Goal: Navigation & Orientation: Find specific page/section

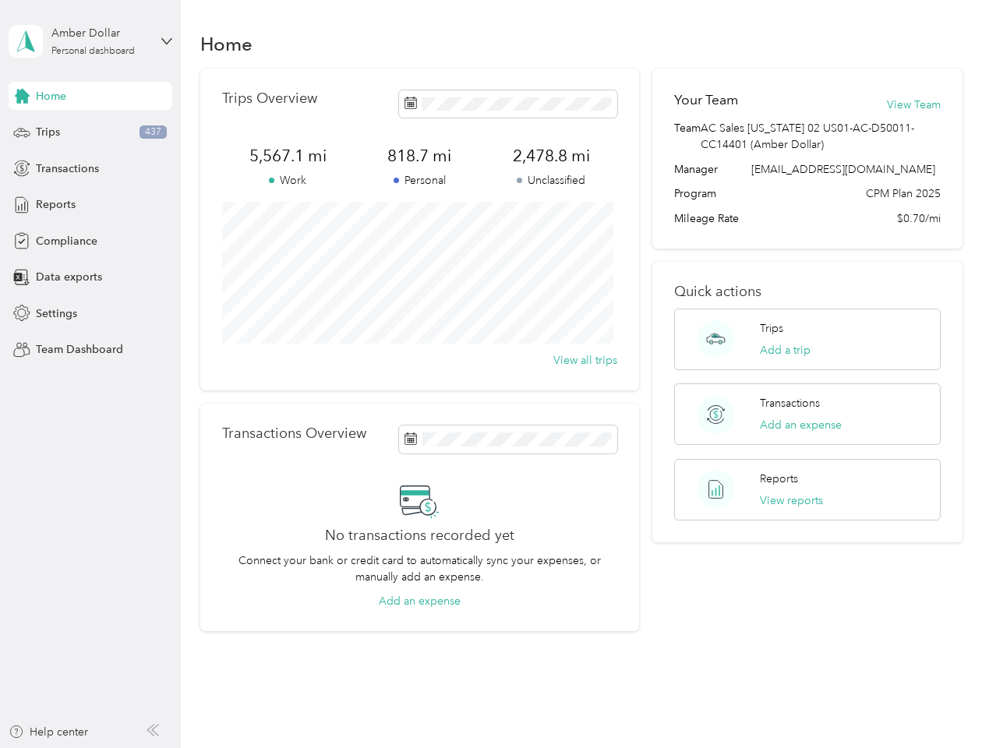
click at [494, 374] on div "Trips Overview 5,567.1 mi Work 818.7 mi Personal 2,478.8 mi Unclassified View a…" at bounding box center [419, 230] width 439 height 322
click at [90, 41] on div "Amber Dollar" at bounding box center [99, 33] width 97 height 16
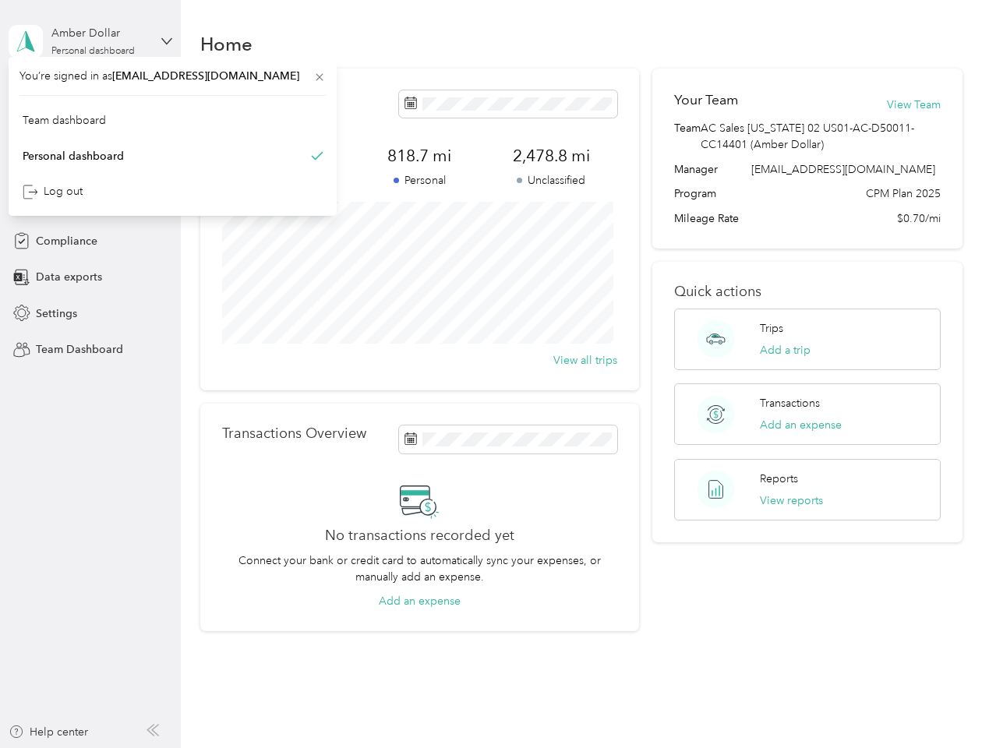
click at [90, 96] on div "You’re signed in as [EMAIL_ADDRESS][DOMAIN_NAME] Team dashboard Personal dashbo…" at bounding box center [173, 136] width 328 height 159
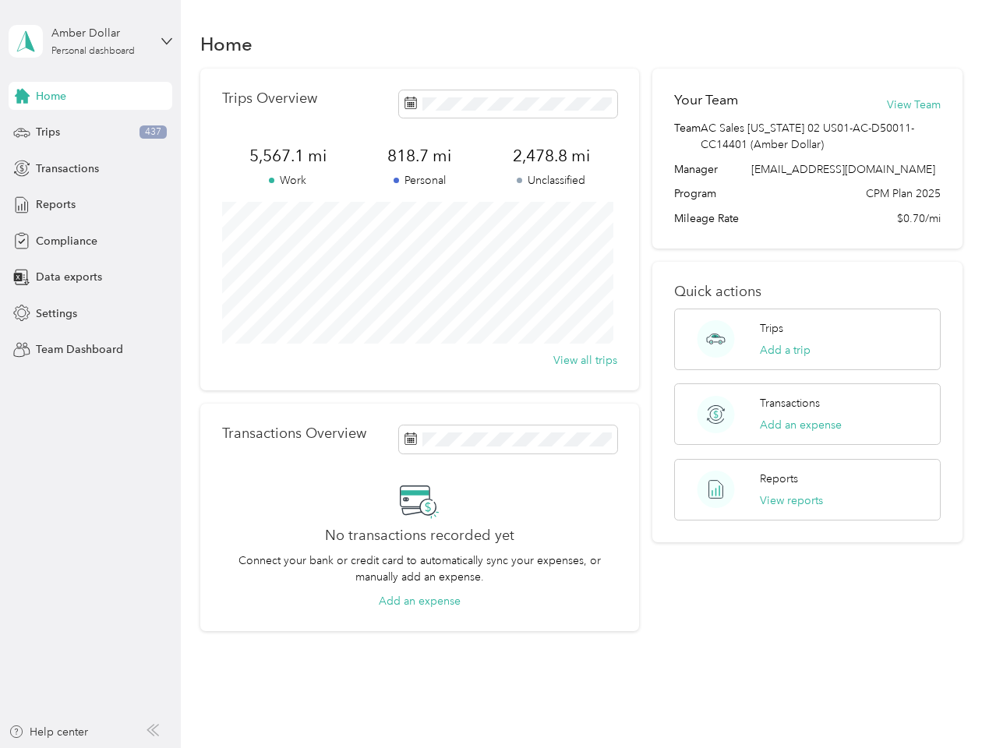
click at [22, 96] on div "You’re signed in as [EMAIL_ADDRESS][DOMAIN_NAME] Team dashboard Personal dashbo…" at bounding box center [173, 136] width 328 height 159
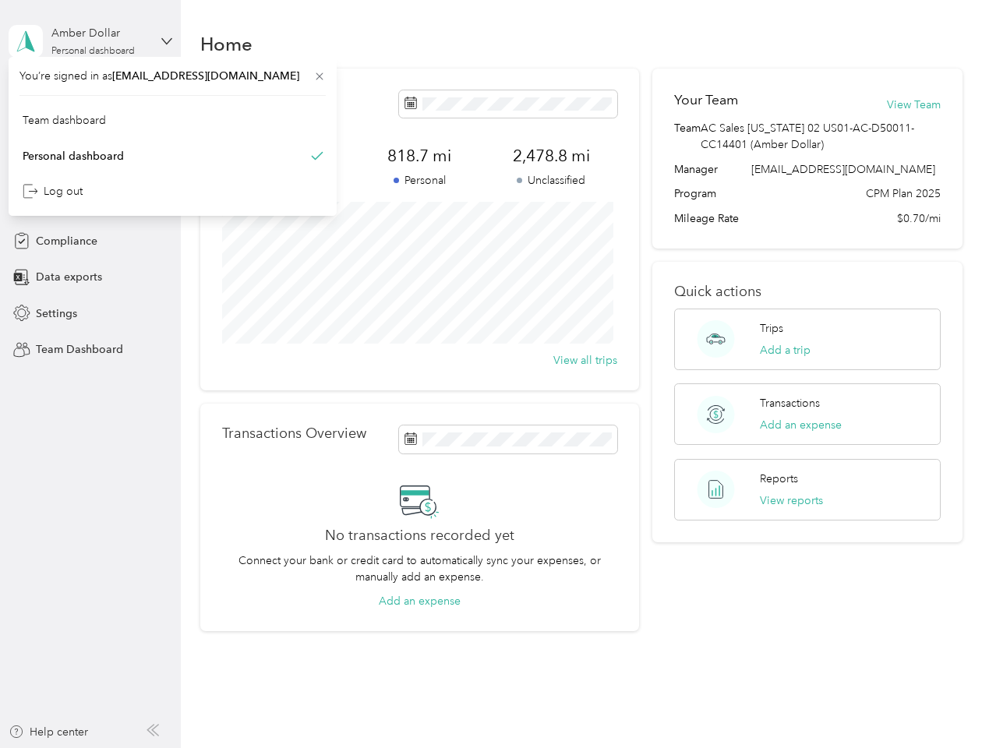
click at [90, 133] on div "Trips 437" at bounding box center [91, 132] width 164 height 28
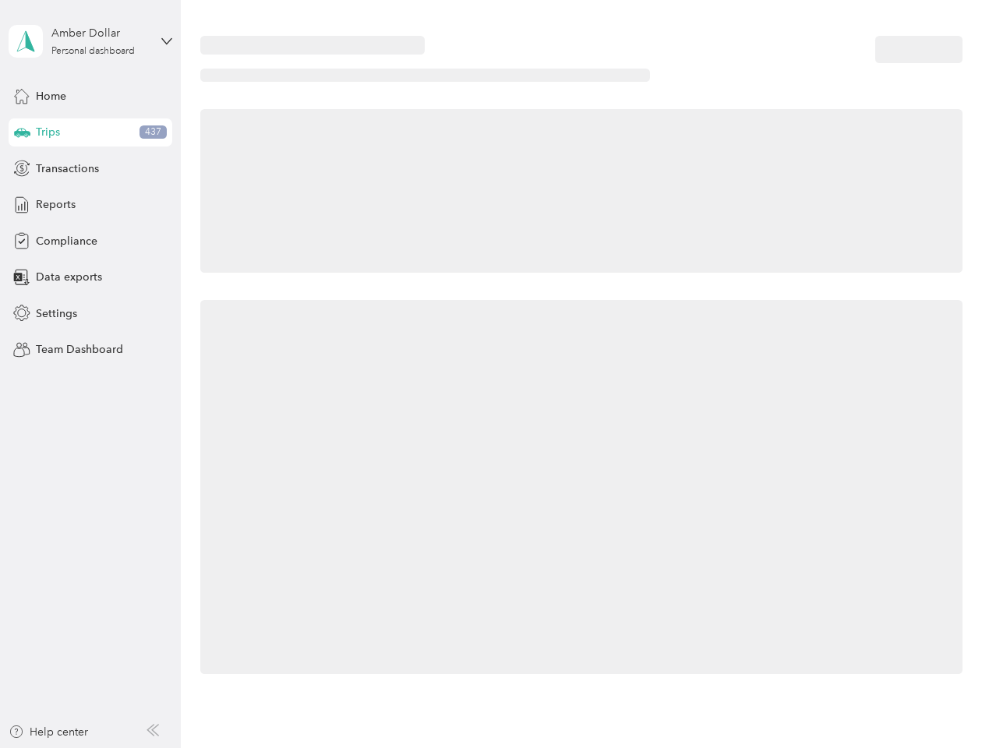
click at [22, 133] on icon at bounding box center [22, 132] width 16 height 8
